Goal: Transaction & Acquisition: Purchase product/service

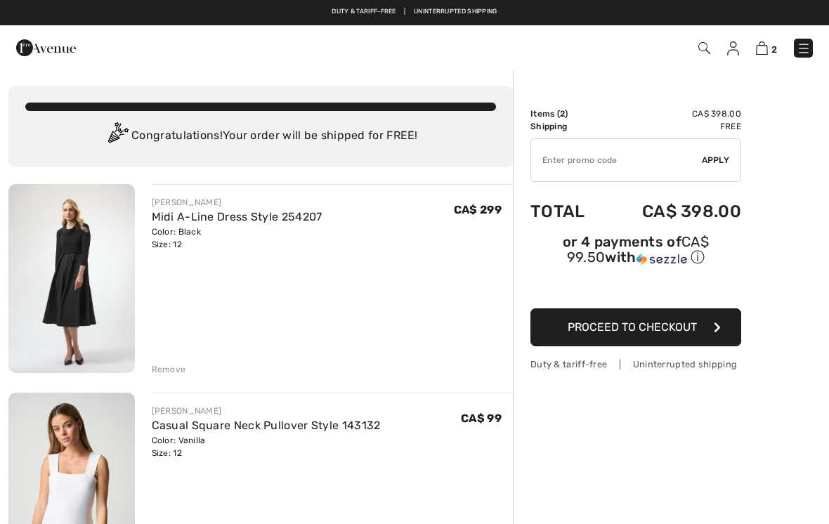
click at [173, 374] on div "Remove" at bounding box center [169, 369] width 34 height 13
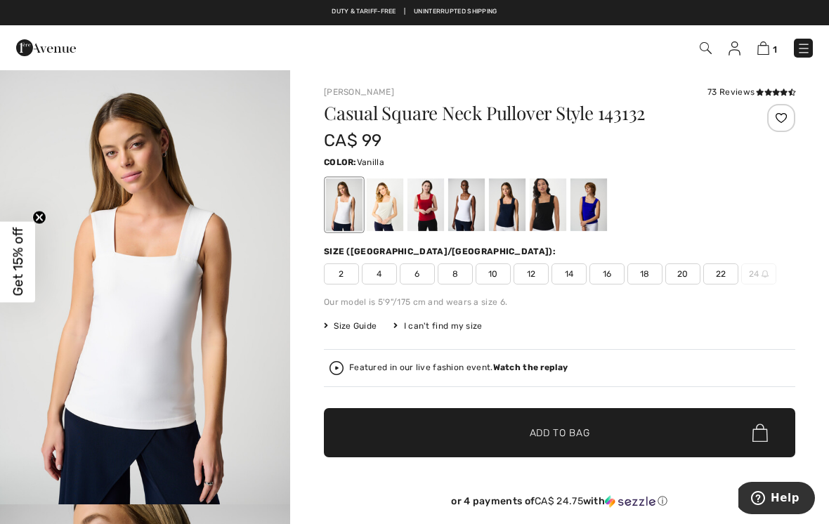
click at [805, 55] on img at bounding box center [803, 48] width 14 height 14
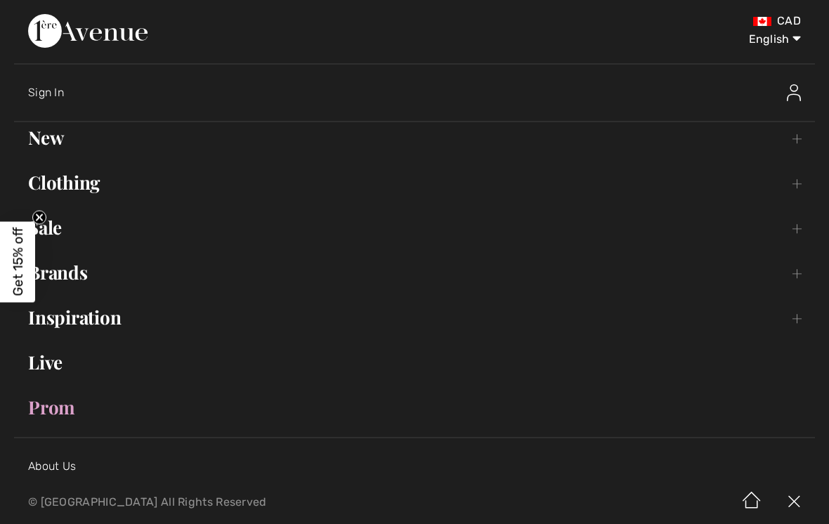
click at [95, 188] on link "Clothing Toggle submenu" at bounding box center [414, 182] width 801 height 31
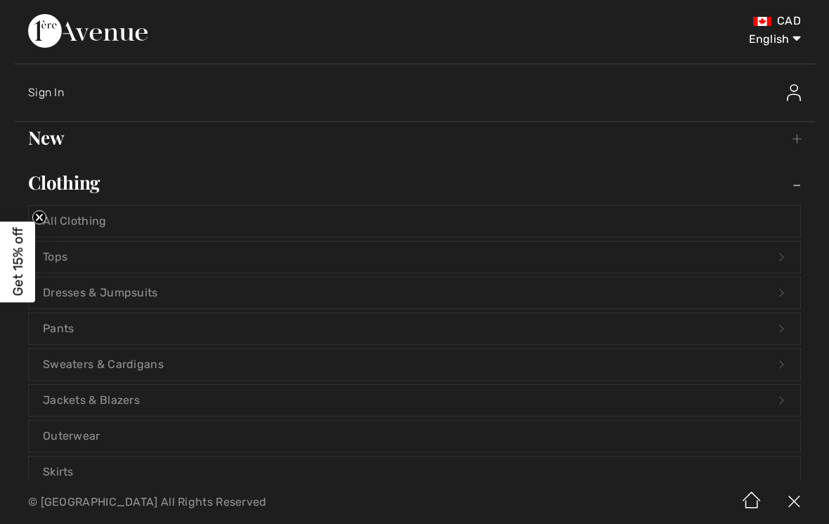
click at [93, 330] on link "Pants Open submenu" at bounding box center [414, 328] width 771 height 31
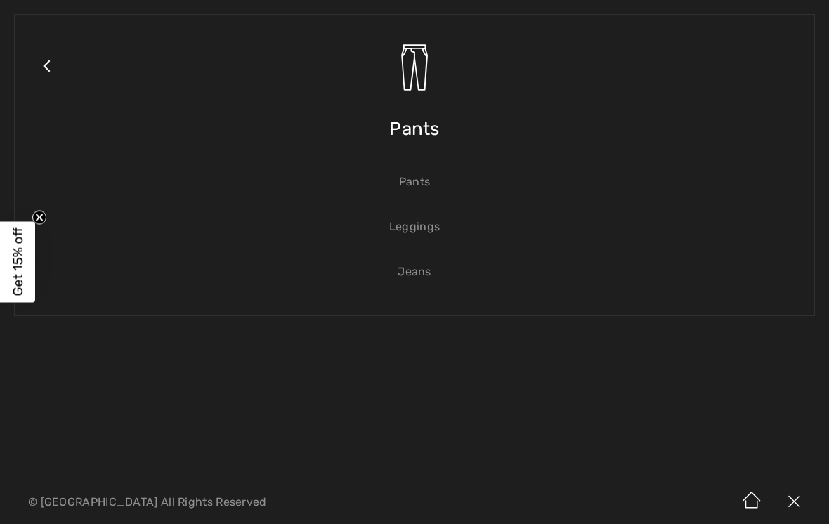
click at [423, 183] on link "Pants" at bounding box center [414, 181] width 771 height 31
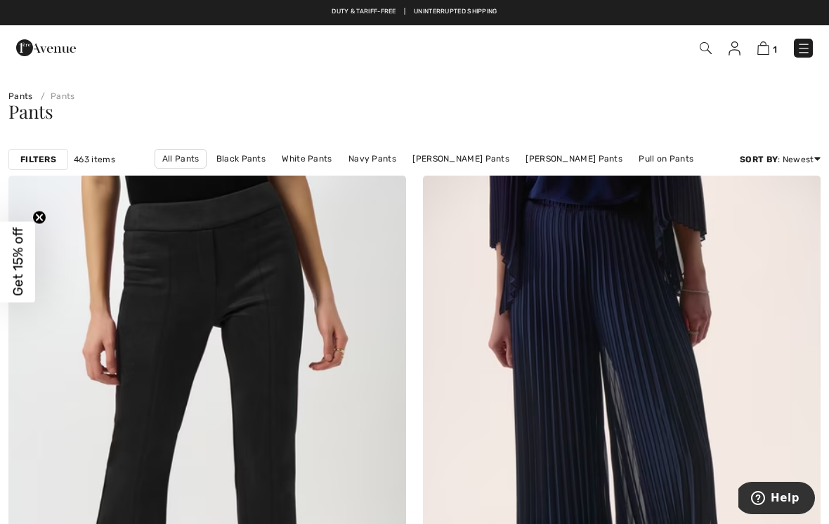
click at [440, 166] on link "Joseph Ribkoff Pants" at bounding box center [460, 159] width 111 height 18
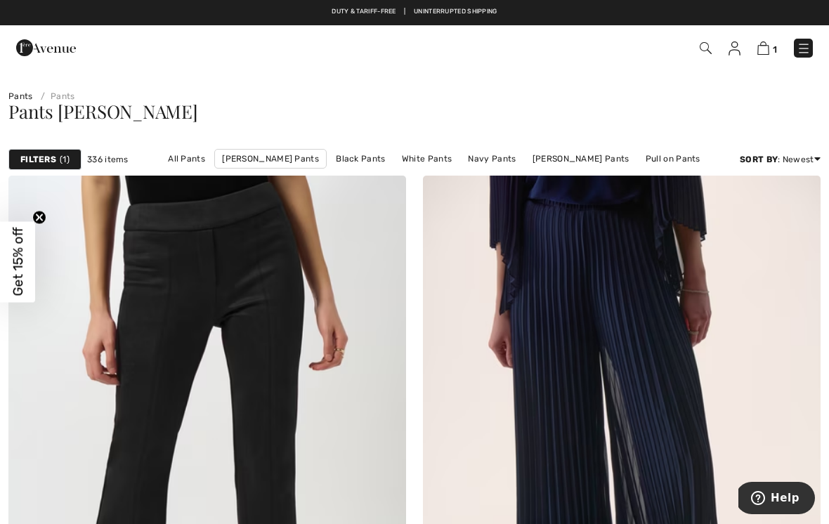
click at [334, 164] on link "Black Pants" at bounding box center [360, 159] width 63 height 18
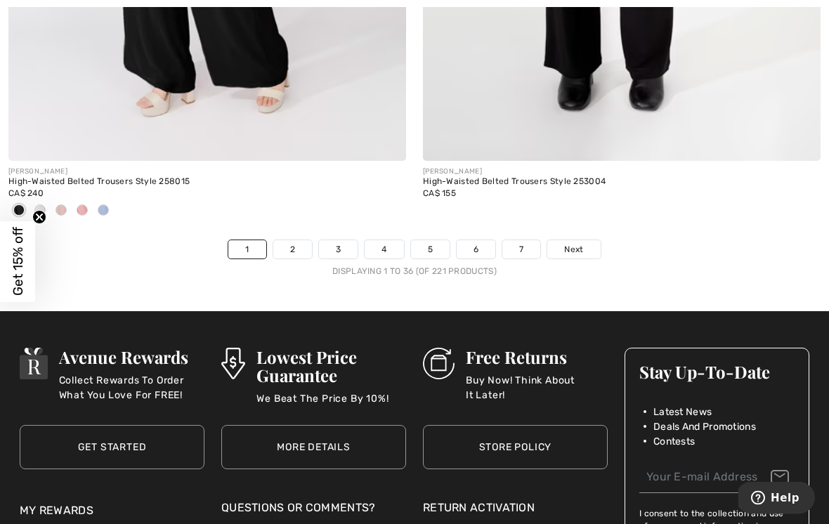
scroll to position [12337, 0]
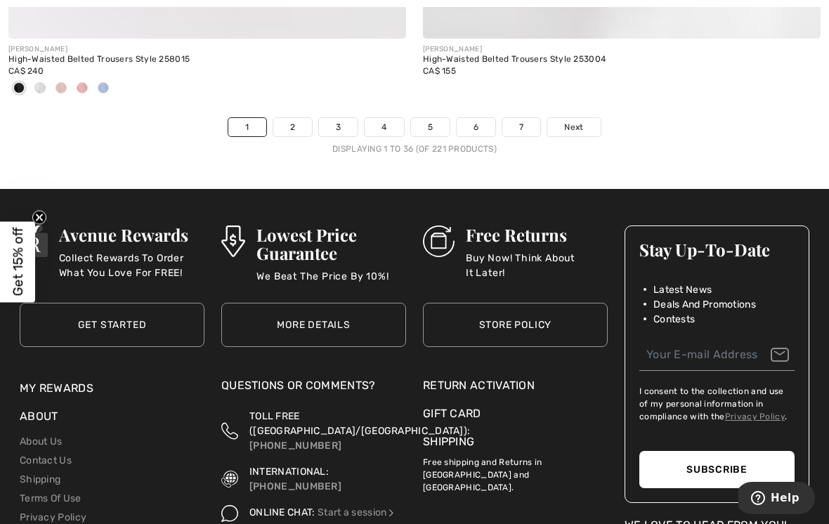
click at [586, 123] on link "Next" at bounding box center [573, 127] width 53 height 18
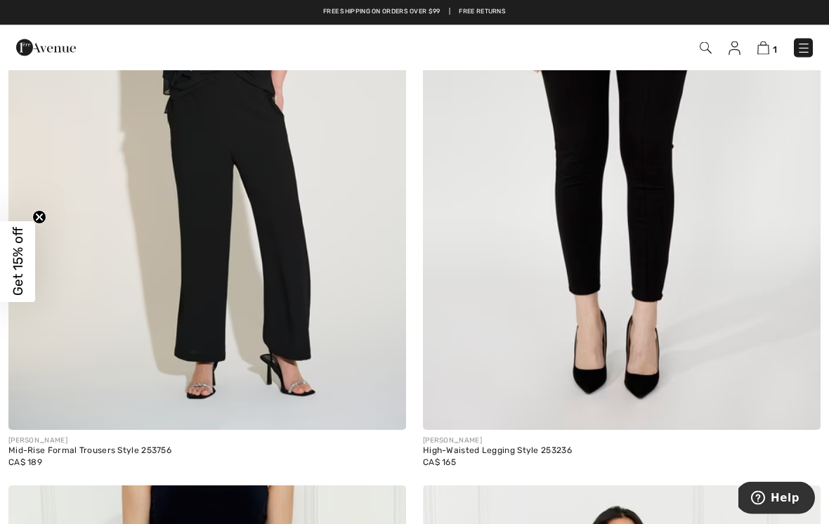
scroll to position [8593, 0]
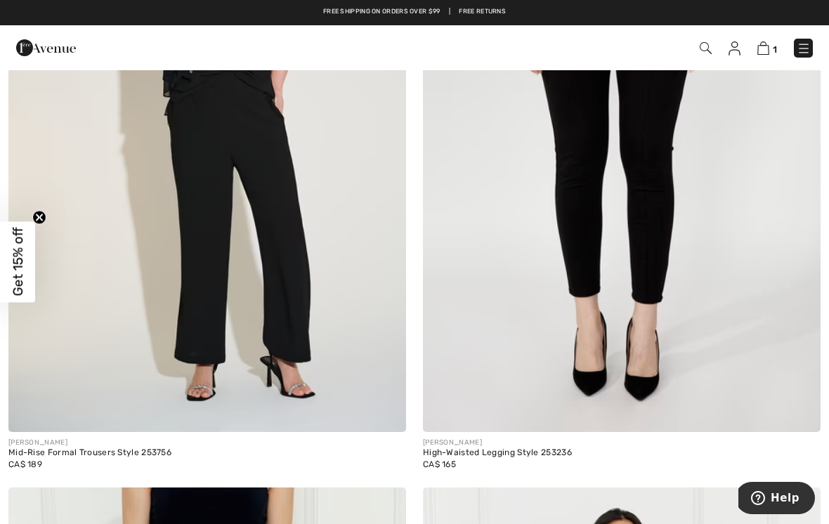
click at [299, 244] on img at bounding box center [206, 134] width 397 height 596
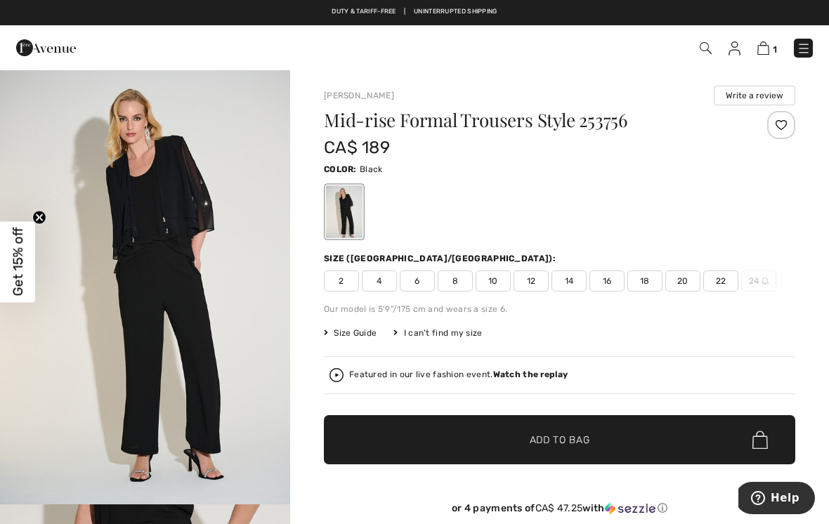
click at [541, 275] on span "12" at bounding box center [530, 280] width 35 height 21
click at [568, 437] on span "Add to Bag" at bounding box center [559, 440] width 60 height 15
click at [527, 379] on strong "Watch the replay" at bounding box center [530, 374] width 75 height 10
